Goal: Information Seeking & Learning: Learn about a topic

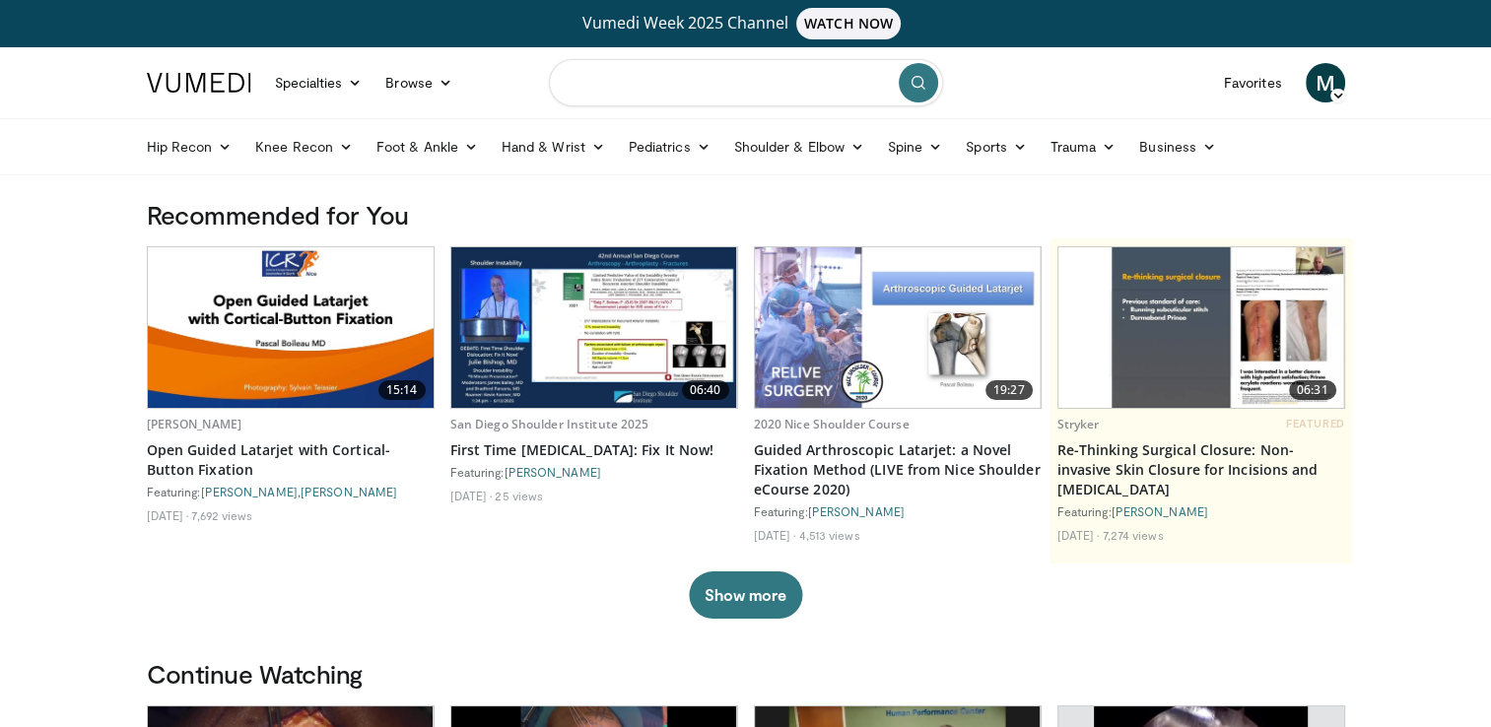
click at [710, 83] on input "Search topics, interventions" at bounding box center [746, 82] width 394 height 47
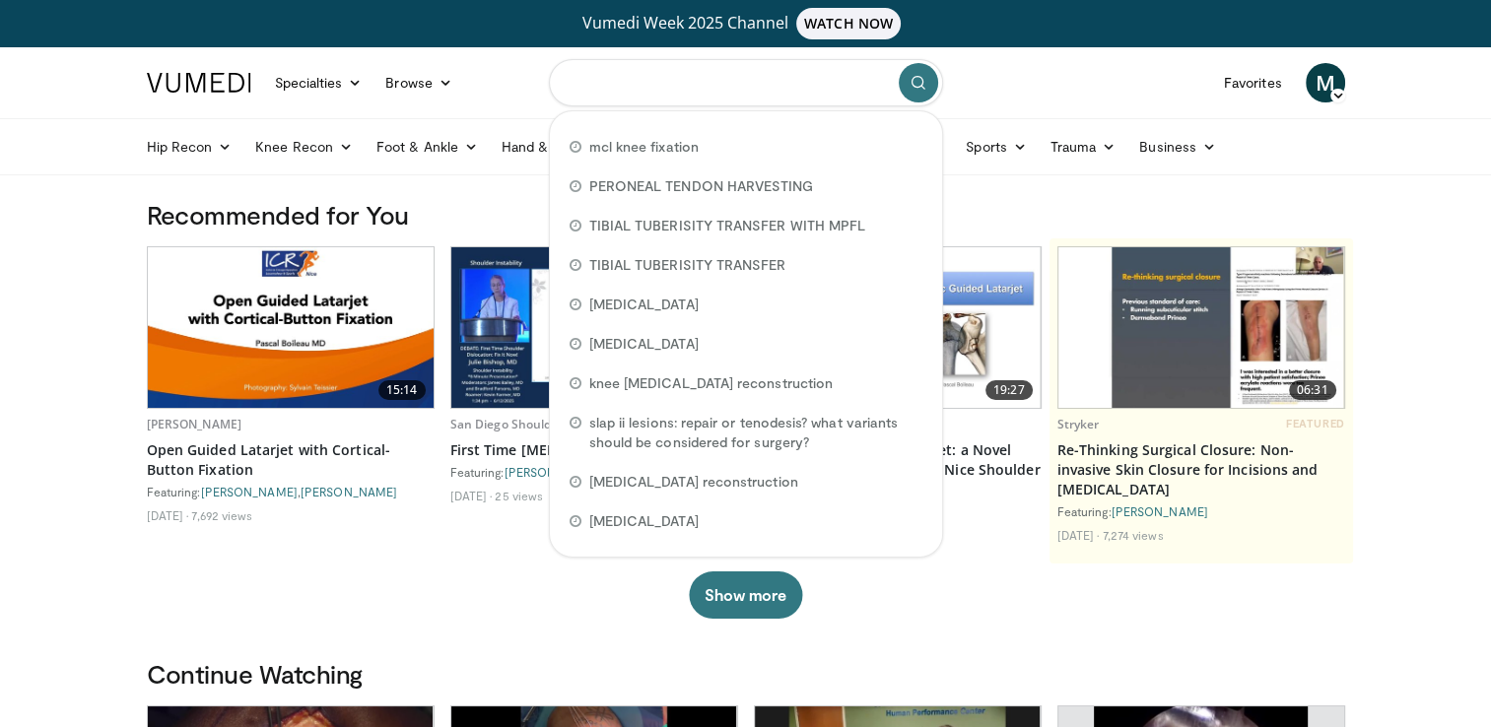
click at [710, 83] on input "Search topics, interventions" at bounding box center [746, 82] width 394 height 47
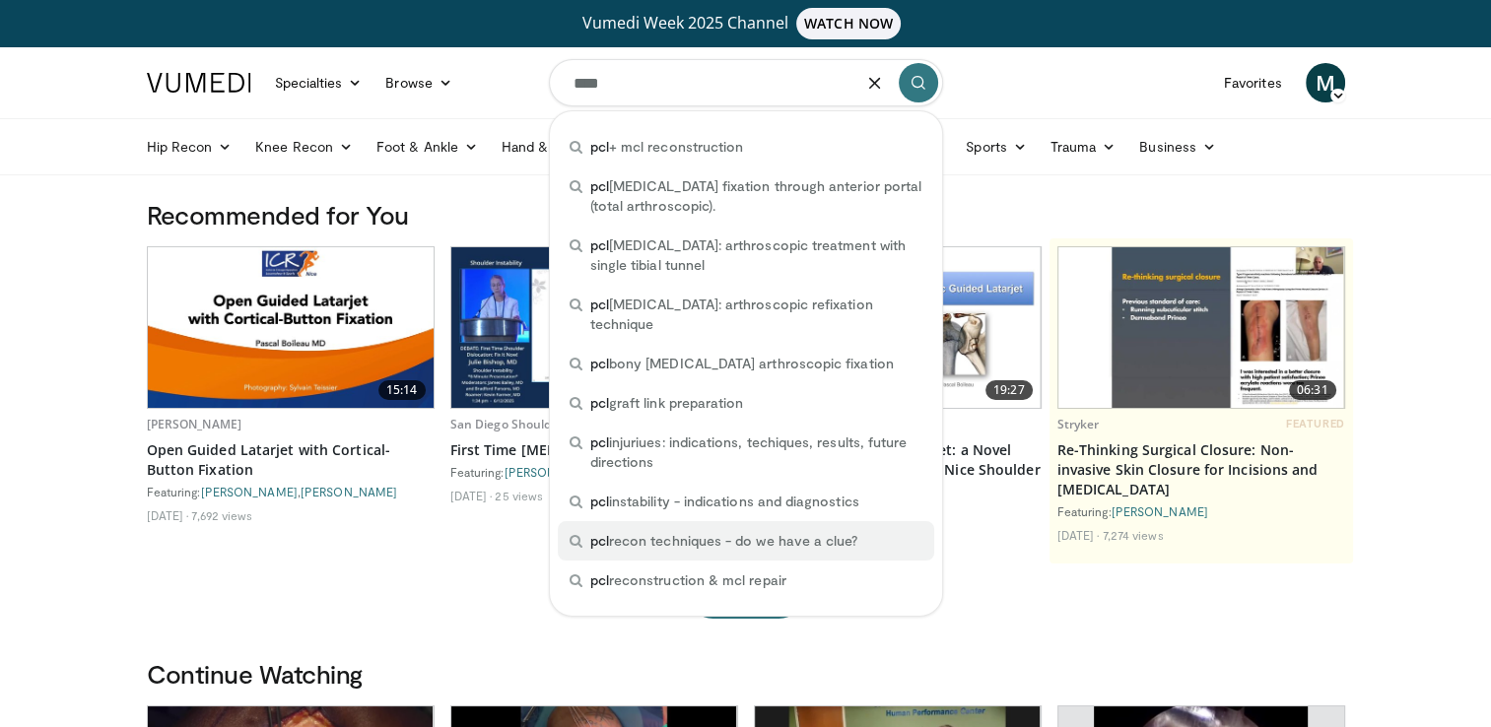
click at [717, 531] on span "pcl recon techniques - do we have a clue?" at bounding box center [724, 541] width 268 height 20
type input "**********"
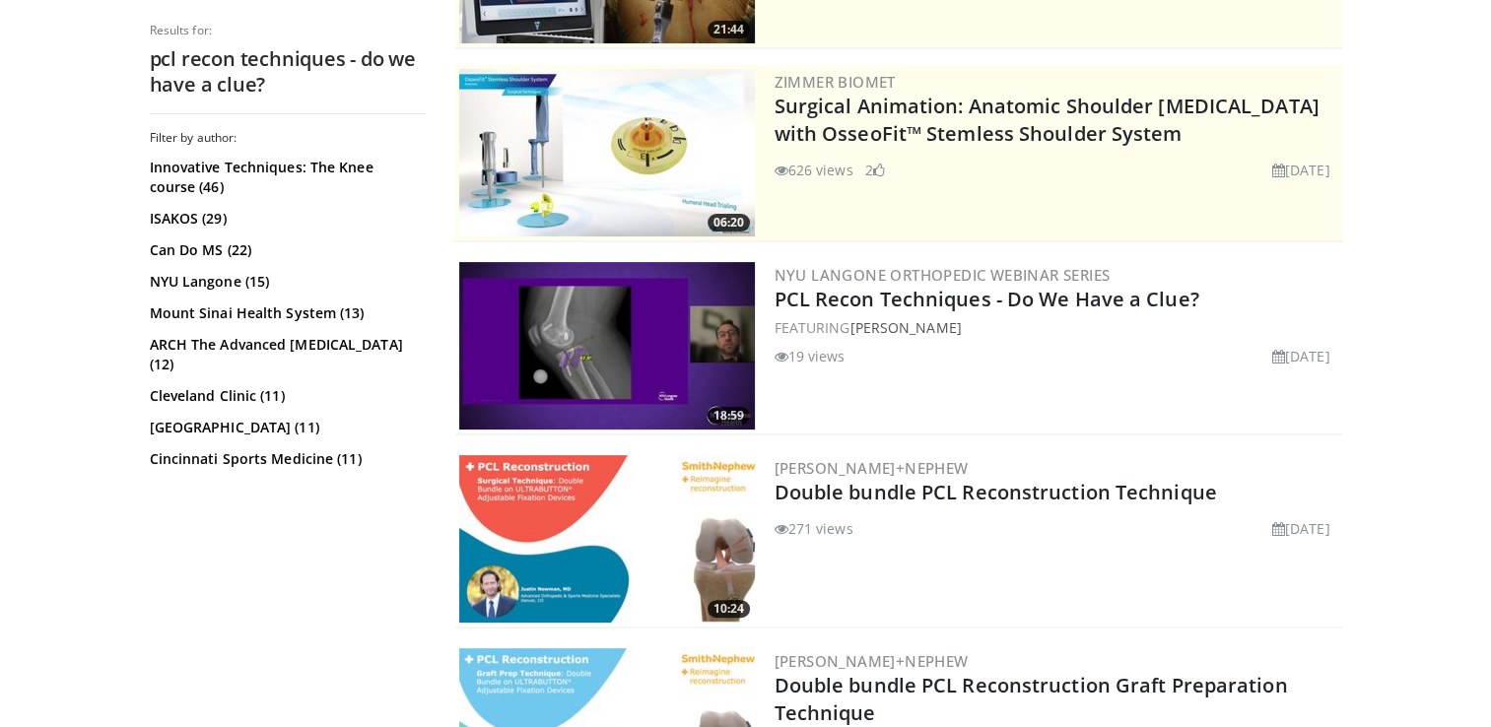
scroll to position [434, 0]
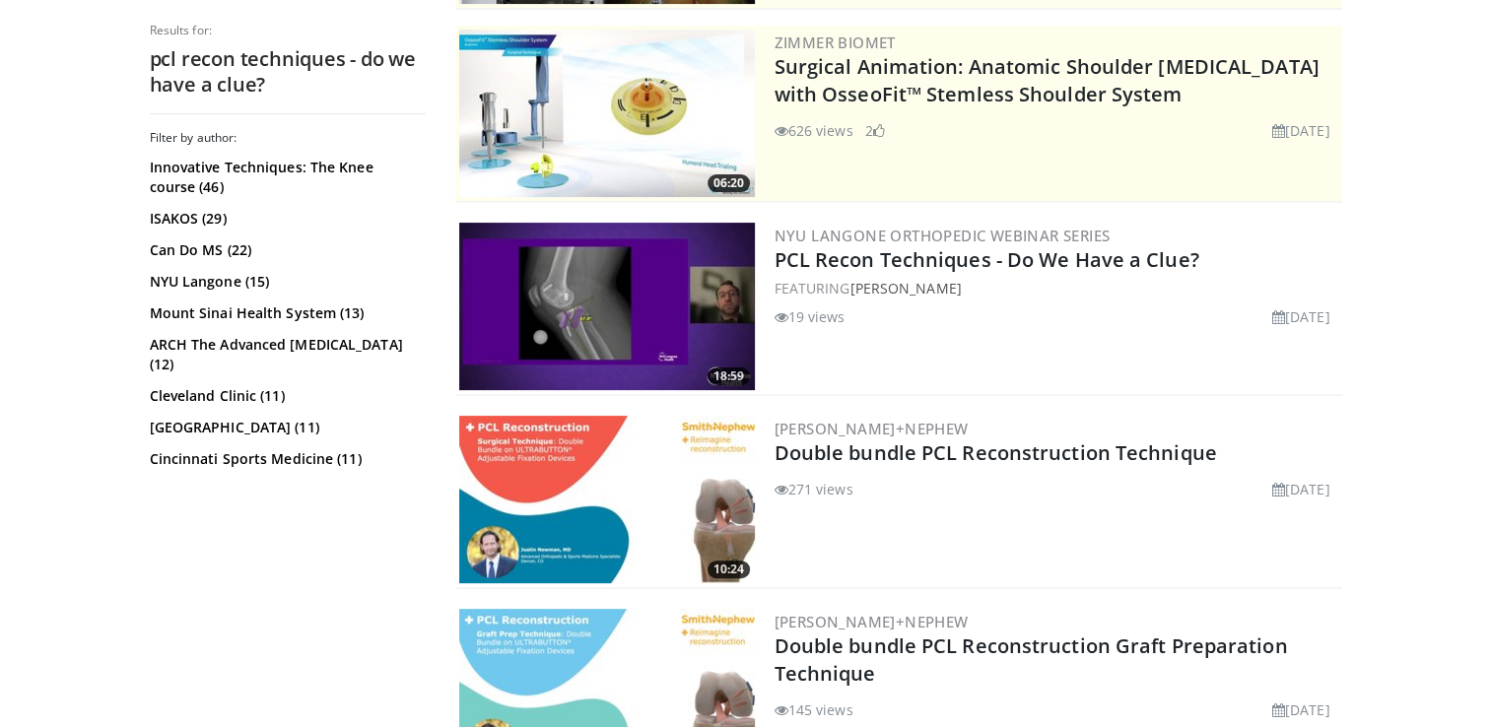
click at [545, 313] on img at bounding box center [607, 307] width 296 height 168
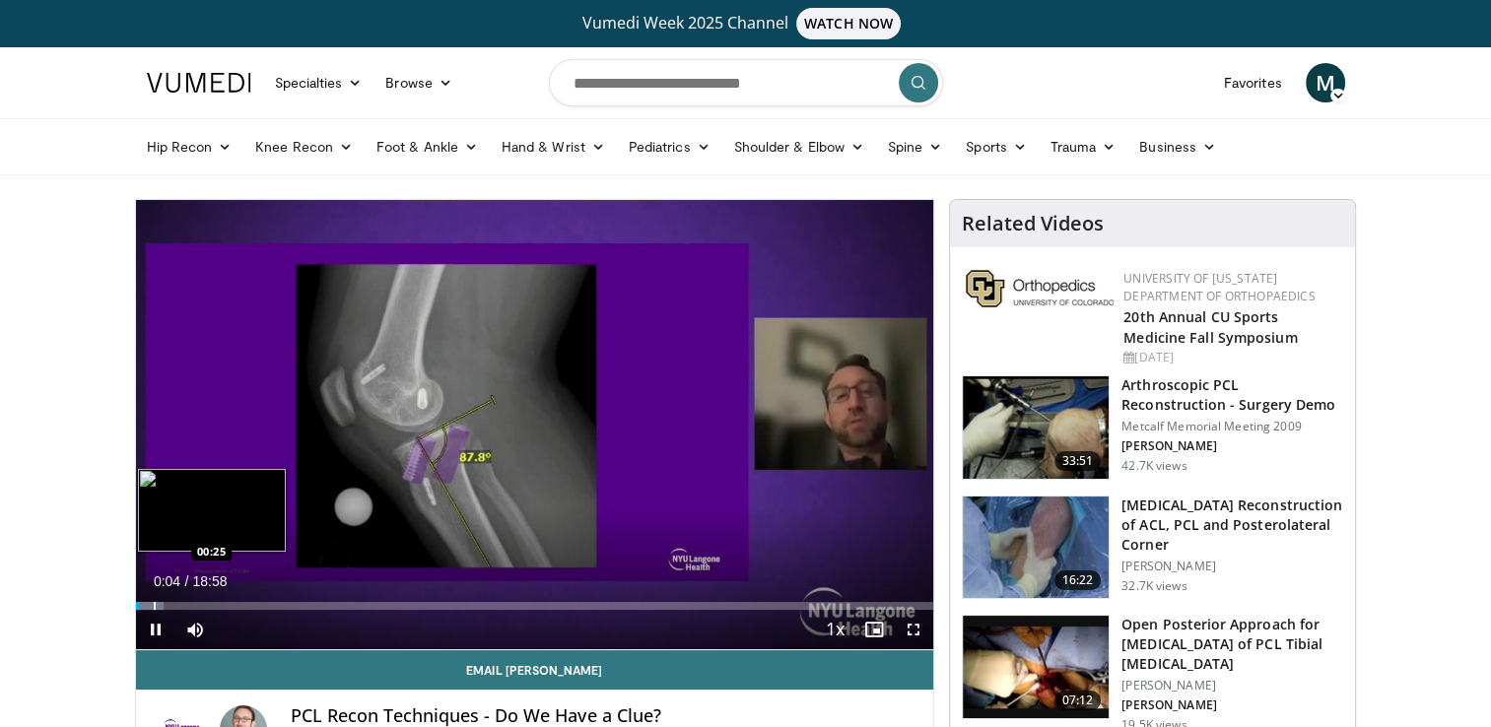
click at [154, 605] on div "Progress Bar" at bounding box center [155, 606] width 2 height 8
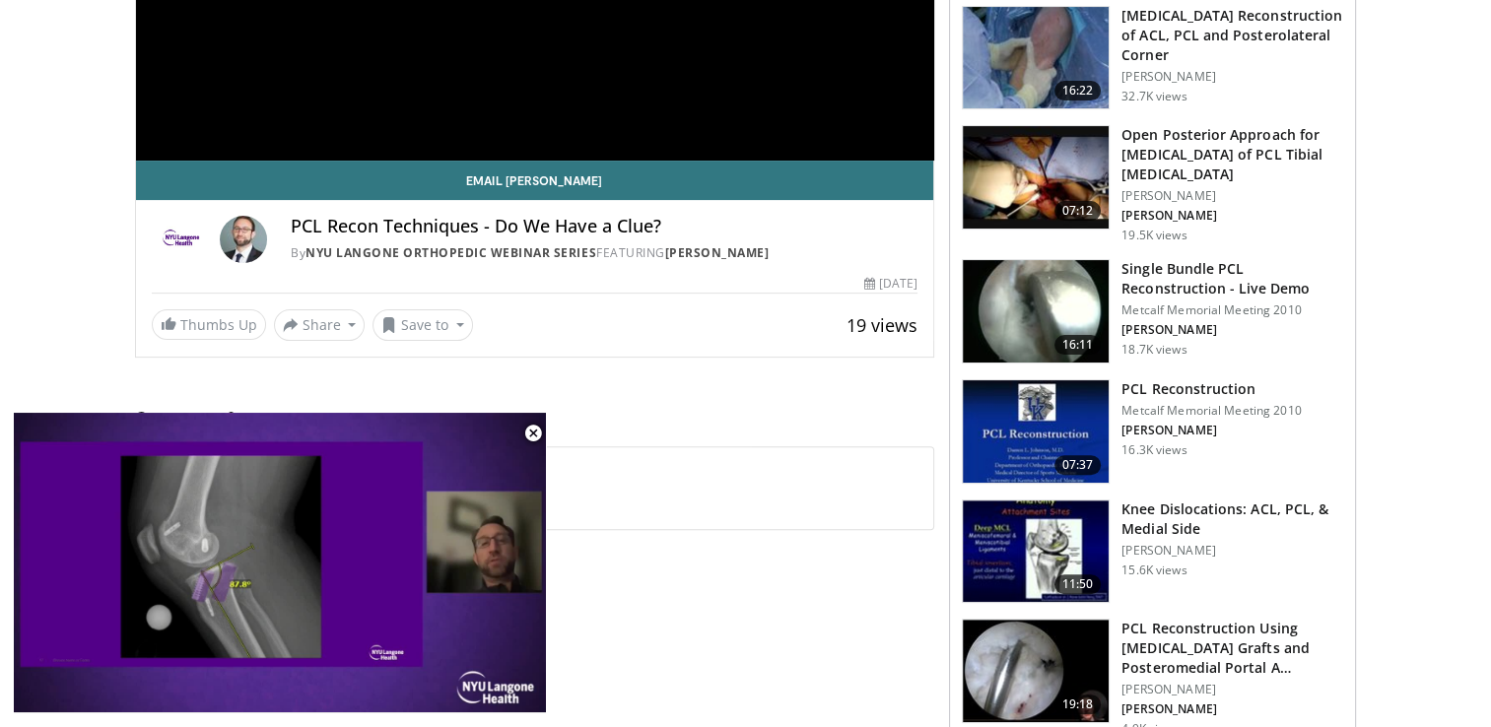
scroll to position [486, 0]
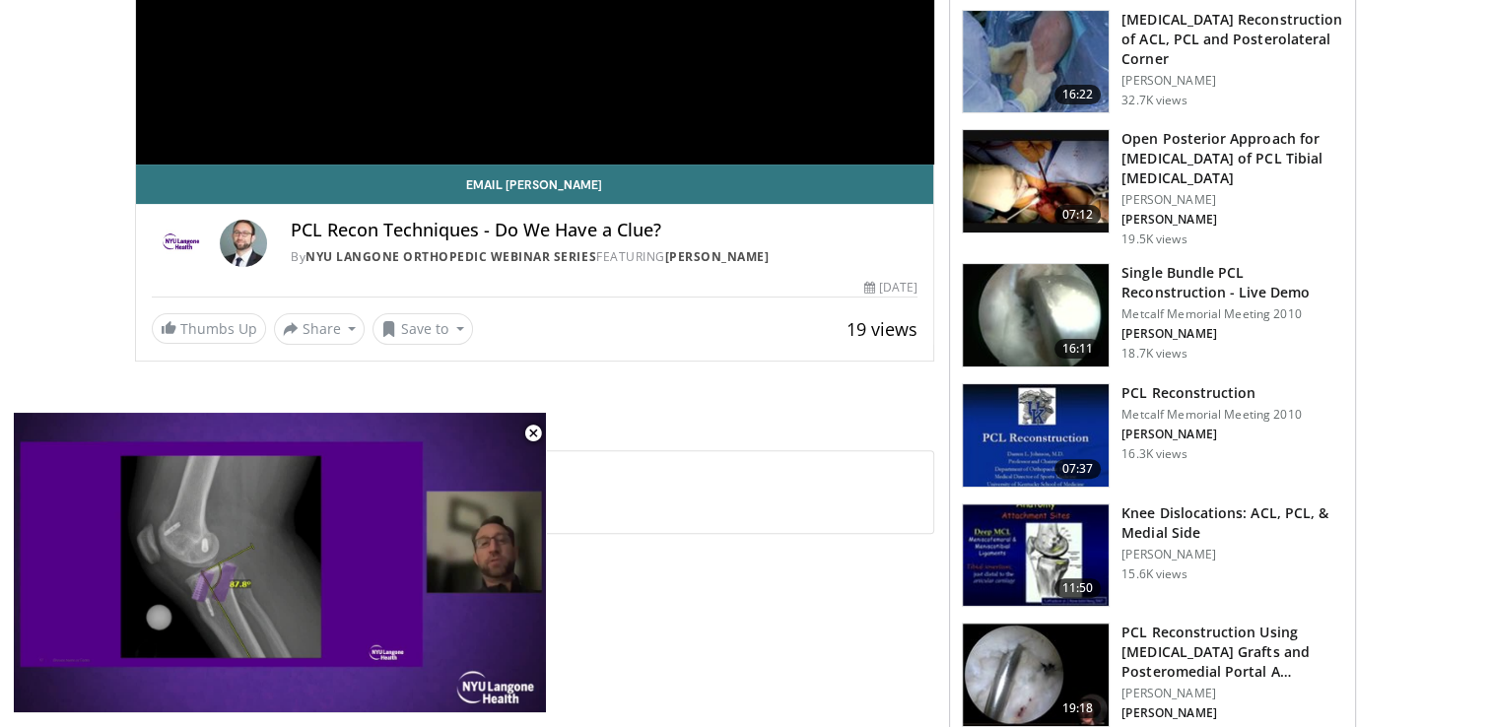
click at [1156, 163] on h3 "Open Posterior Approach for [MEDICAL_DATA] of PCL Tibial [MEDICAL_DATA]" at bounding box center [1232, 158] width 222 height 59
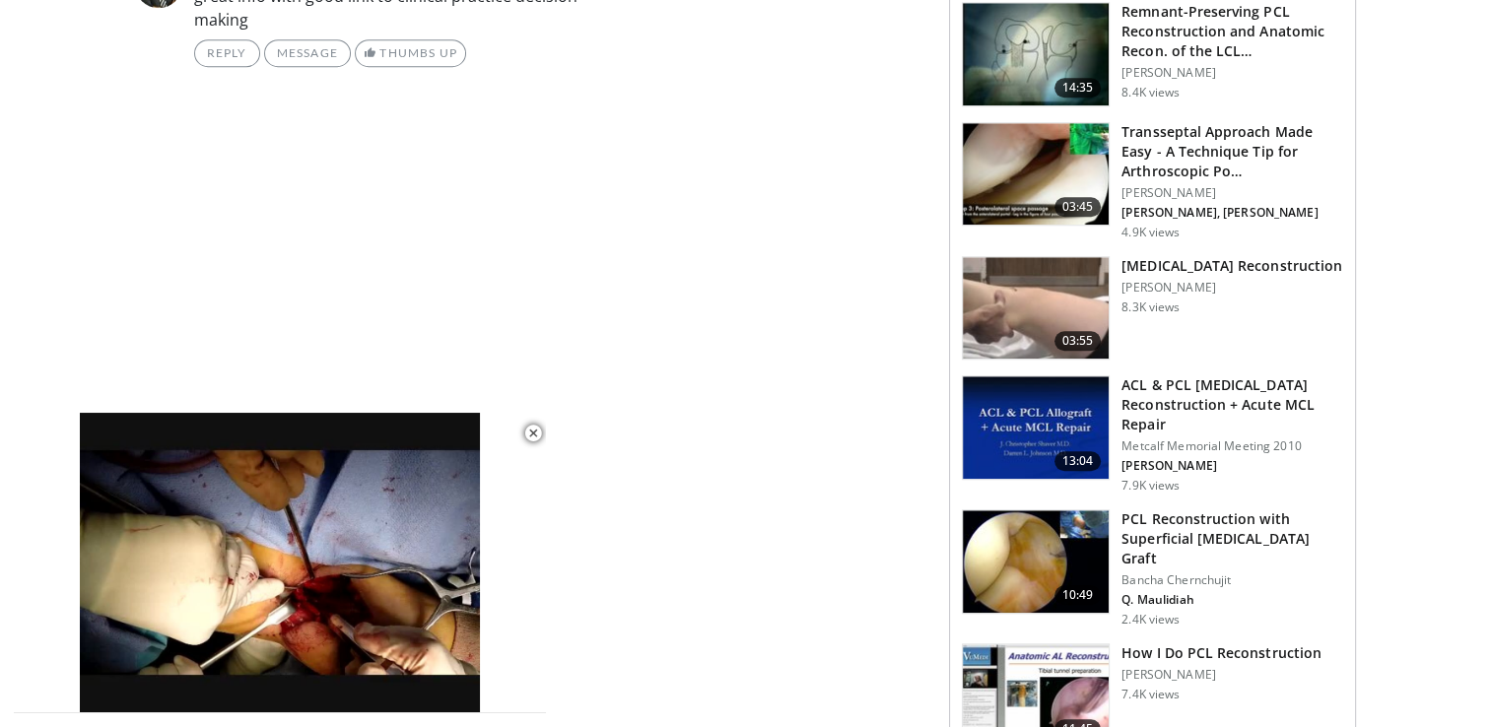
scroll to position [1616, 0]
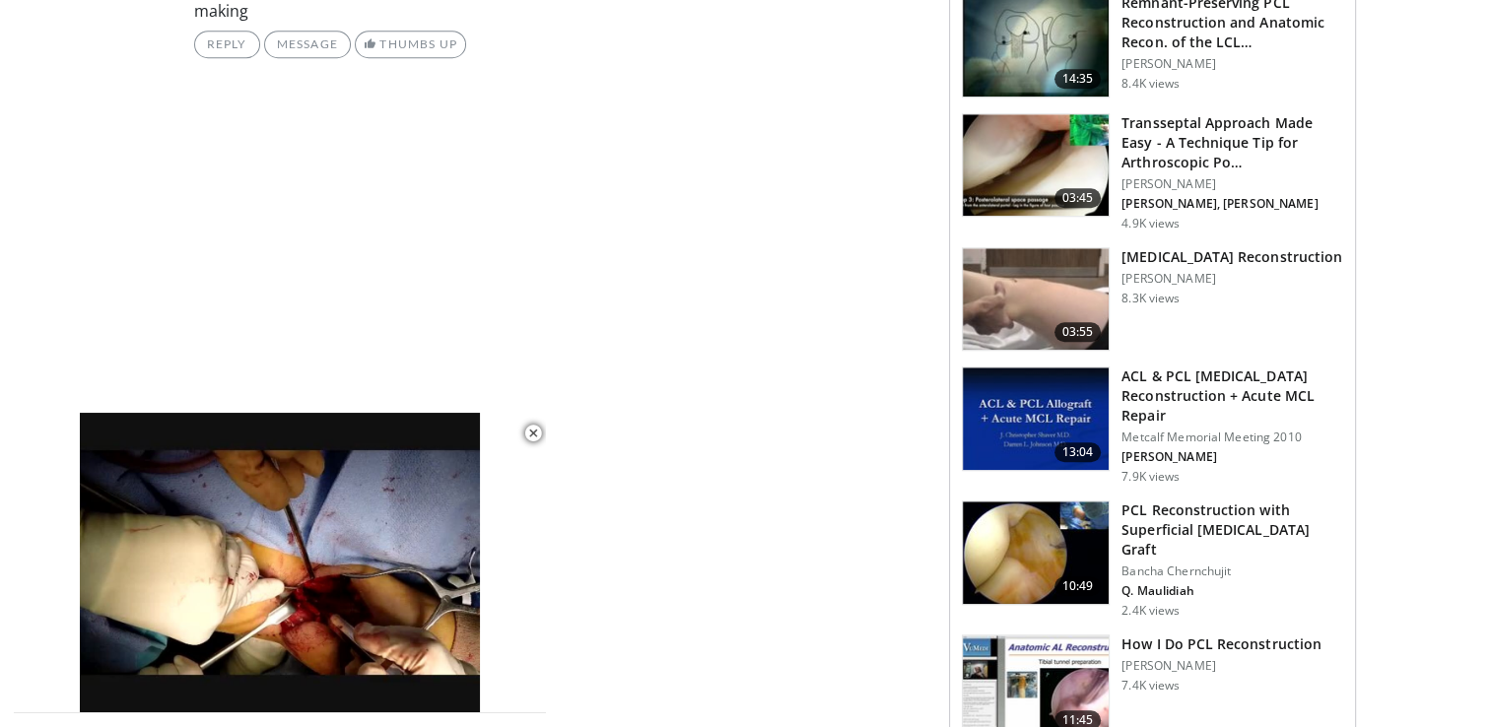
click at [1244, 514] on h3 "PCL Reconstruction with Superficial [MEDICAL_DATA] Graft" at bounding box center [1232, 530] width 222 height 59
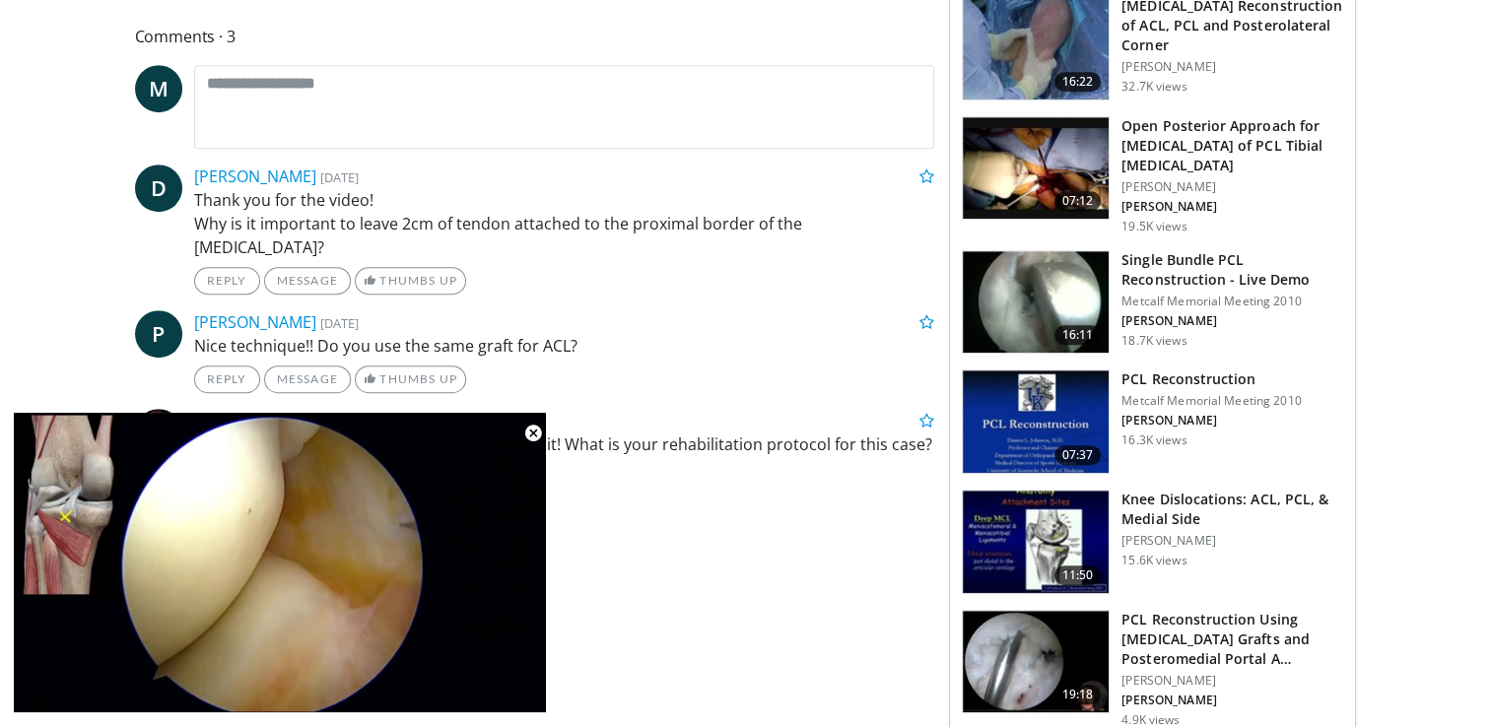
scroll to position [1025, 0]
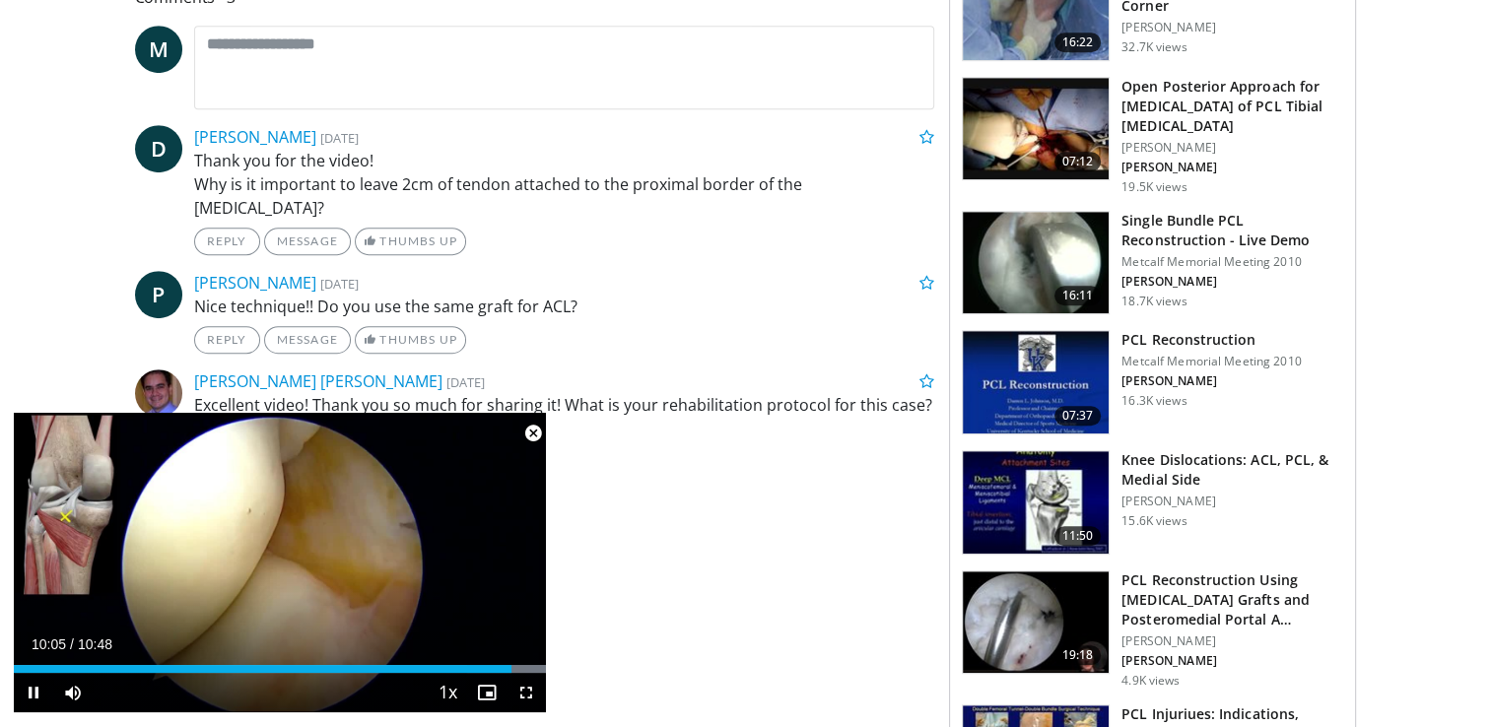
click at [534, 430] on span "Video Player" at bounding box center [532, 433] width 39 height 39
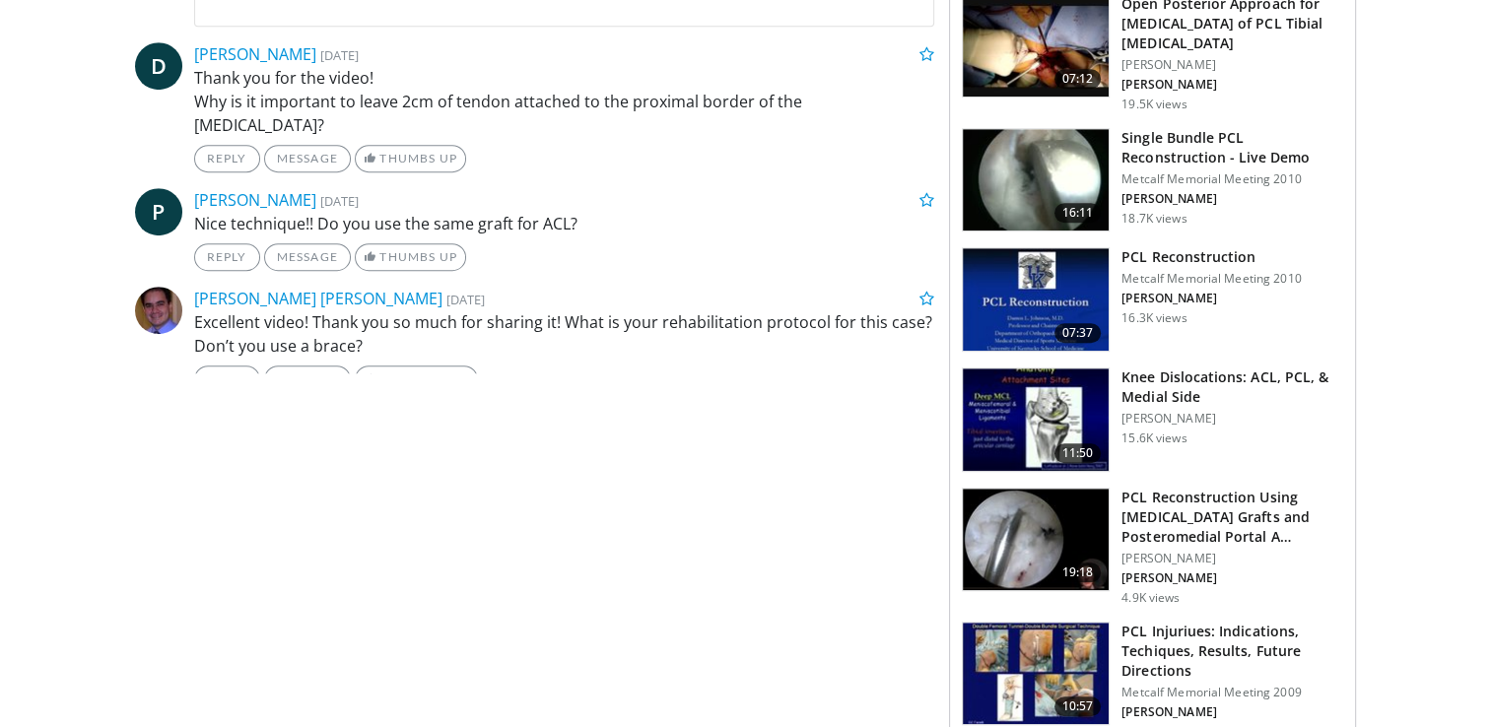
scroll to position [1126, 0]
